Goal: Information Seeking & Learning: Learn about a topic

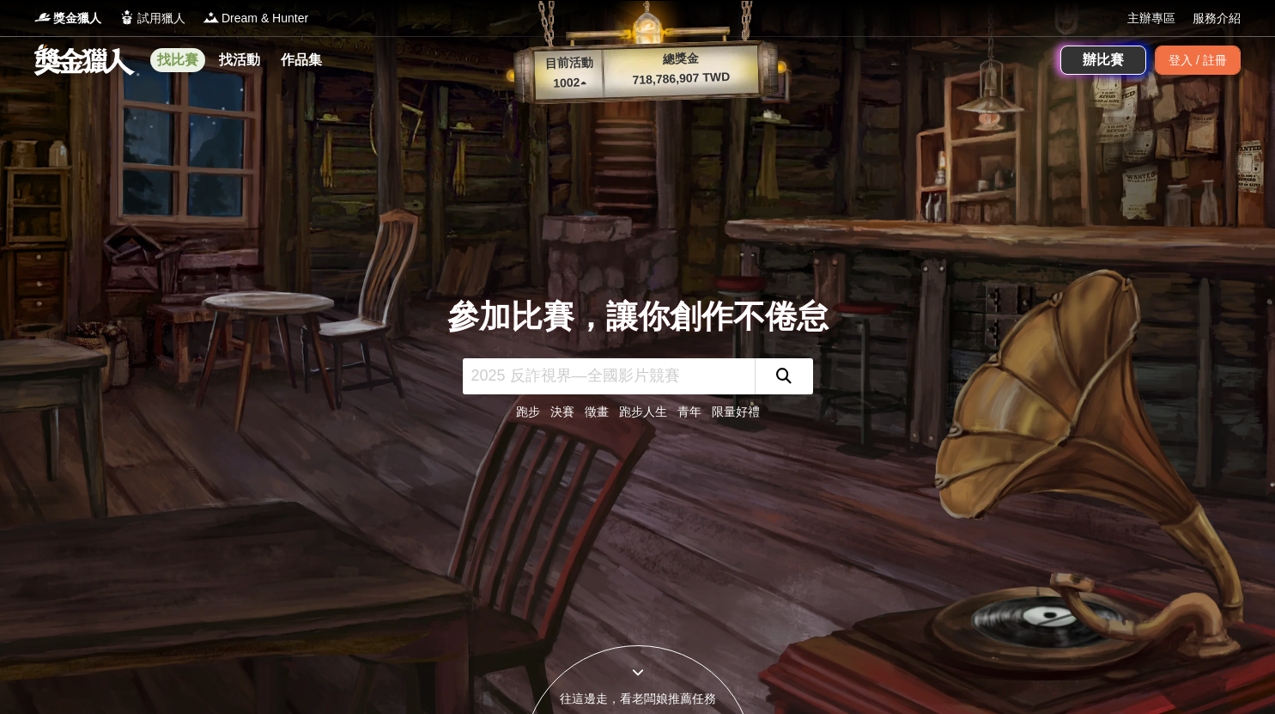
click at [191, 59] on link "找比賽" at bounding box center [177, 60] width 55 height 24
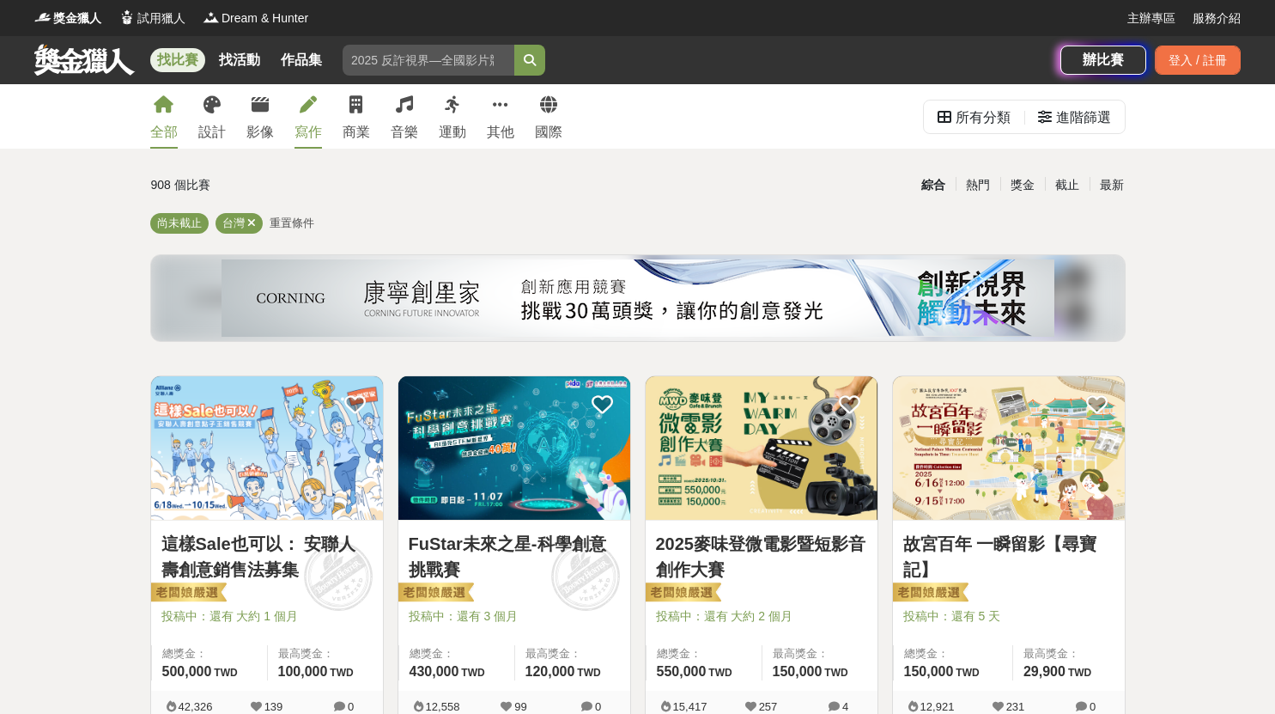
click at [313, 122] on div "寫作" at bounding box center [308, 132] width 27 height 21
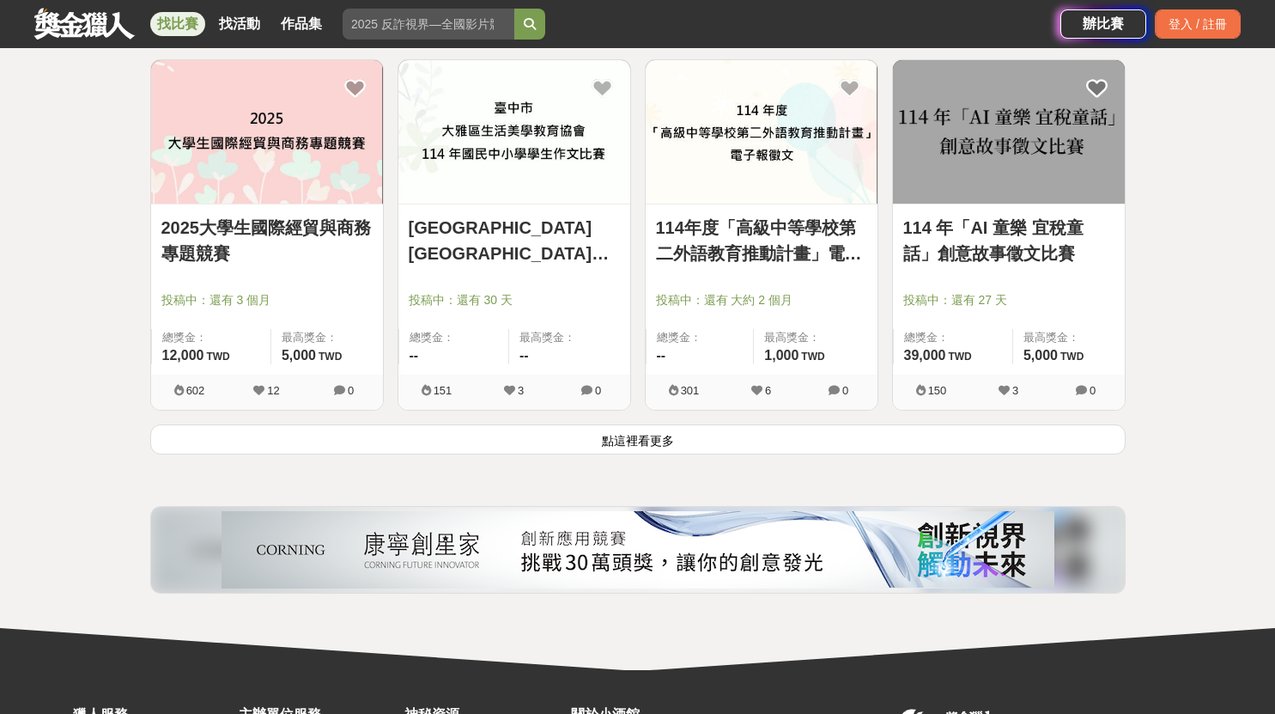
scroll to position [2318, 0]
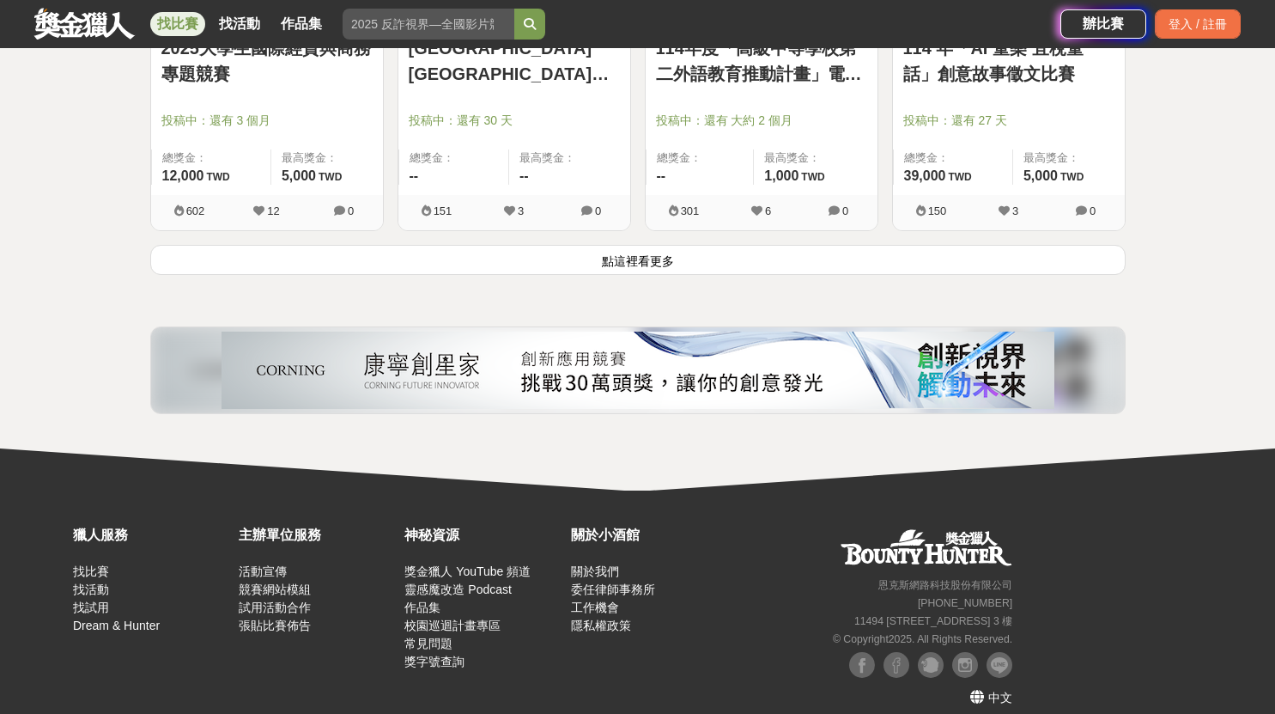
click at [791, 269] on button "點這裡看更多" at bounding box center [637, 260] width 975 height 30
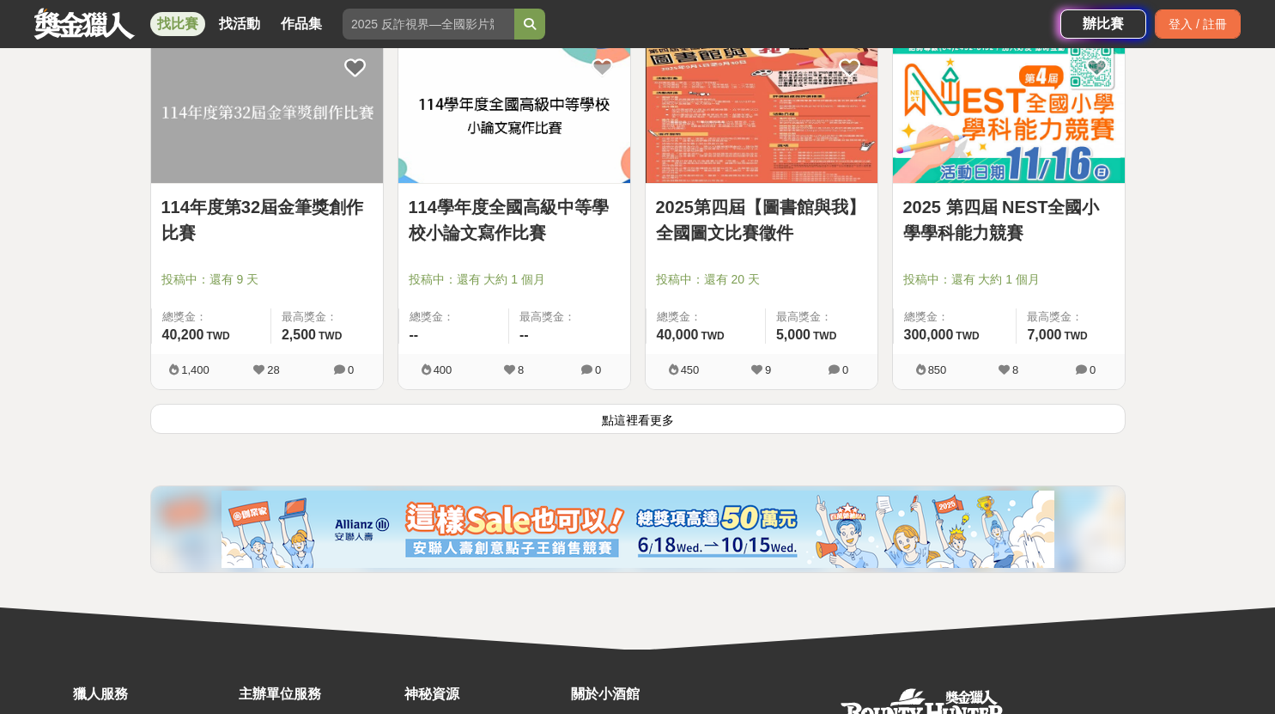
scroll to position [4379, 0]
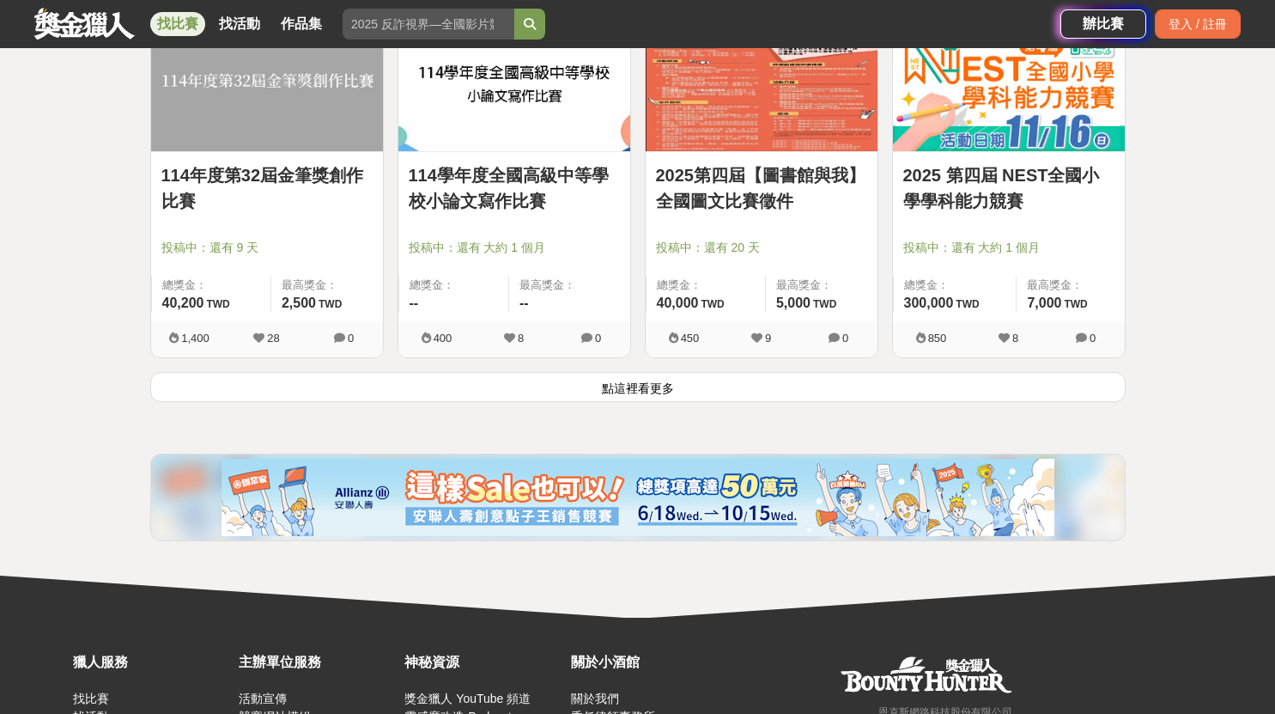
click at [598, 395] on button "點這裡看更多" at bounding box center [637, 387] width 975 height 30
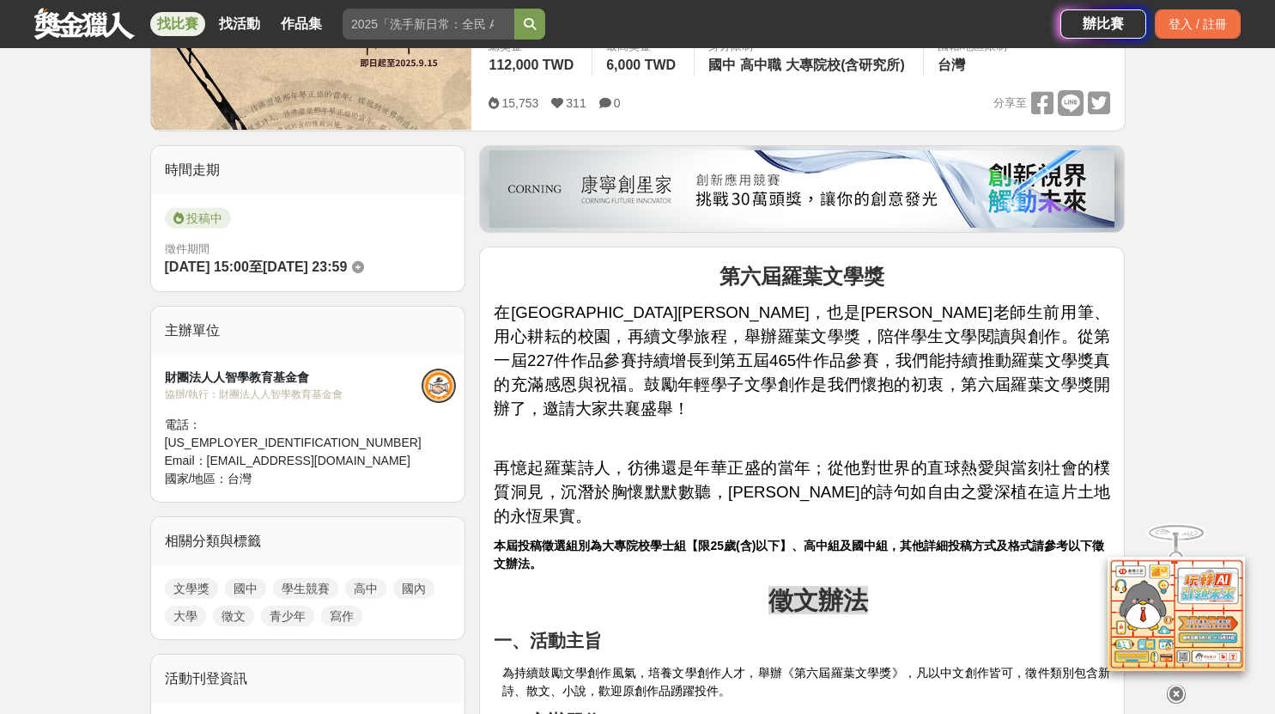
scroll to position [429, 0]
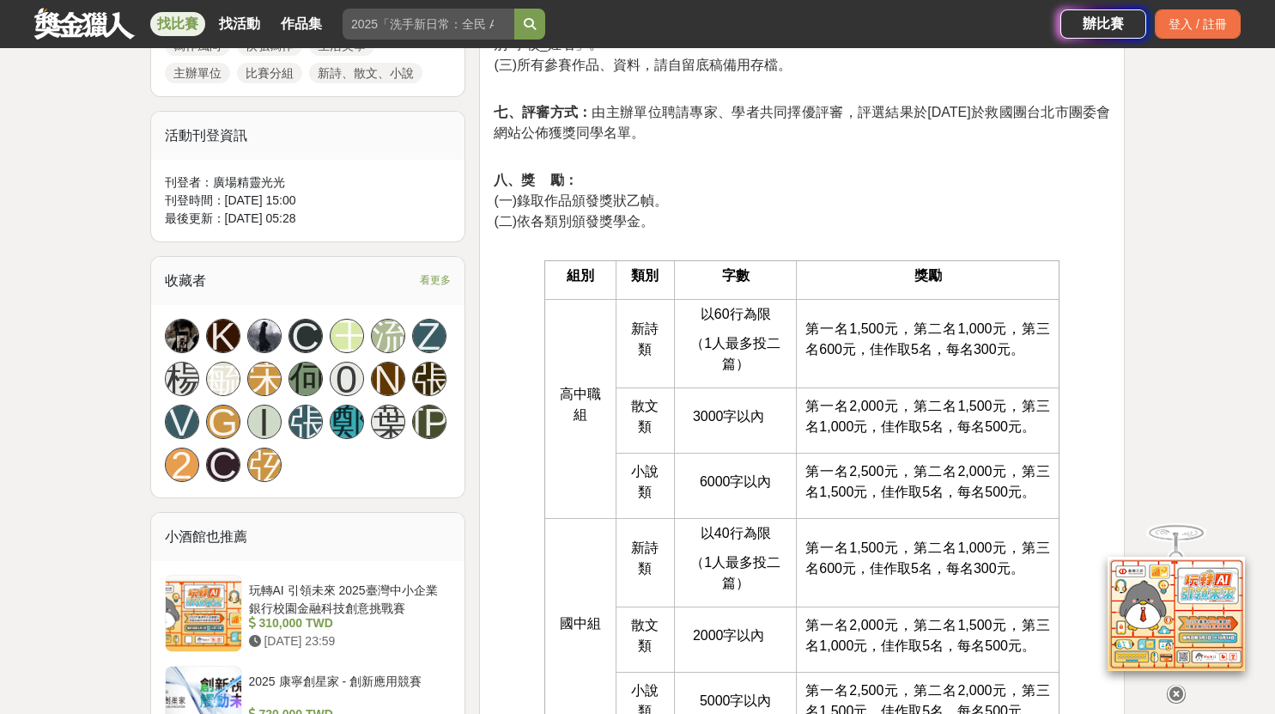
scroll to position [1202, 0]
